Goal: Task Accomplishment & Management: Manage account settings

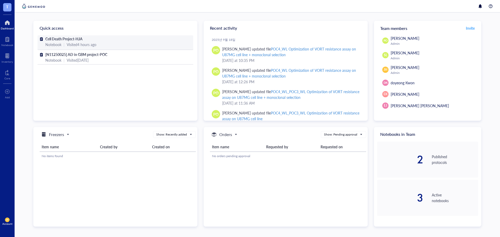
drag, startPoint x: 0, startPoint y: 0, endPoint x: 82, endPoint y: 41, distance: 91.3
click at [82, 41] on span "Cell Death Project-HJA" at bounding box center [63, 38] width 37 height 5
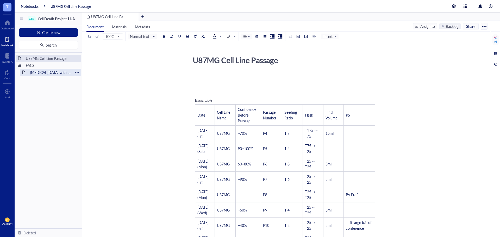
click at [56, 71] on div "[MEDICAL_DATA] with FACSymphonyA1" at bounding box center [51, 72] width 46 height 7
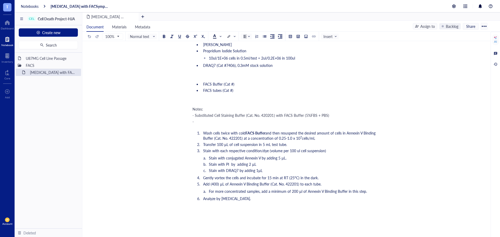
scroll to position [52, 0]
